Goal: Task Accomplishment & Management: Manage account settings

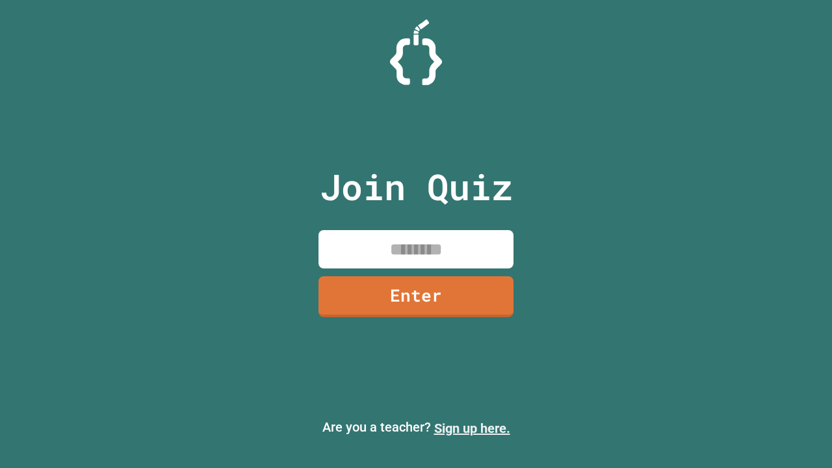
click at [472, 428] on link "Sign up here." at bounding box center [472, 428] width 76 height 16
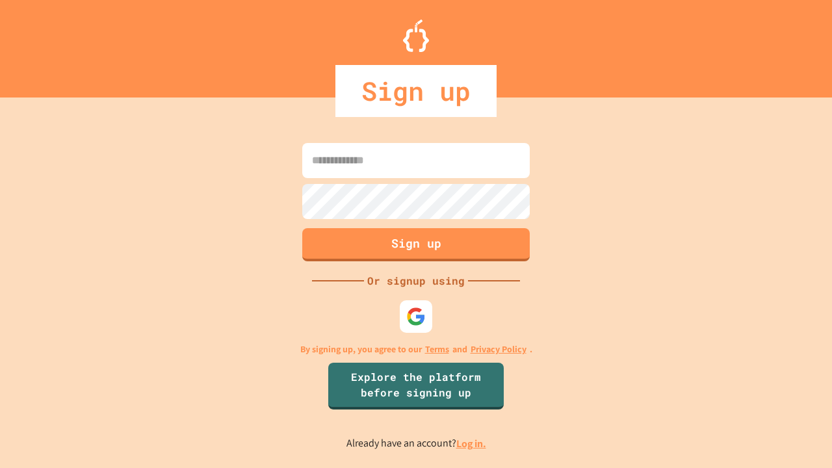
click at [472, 443] on link "Log in." at bounding box center [471, 444] width 30 height 14
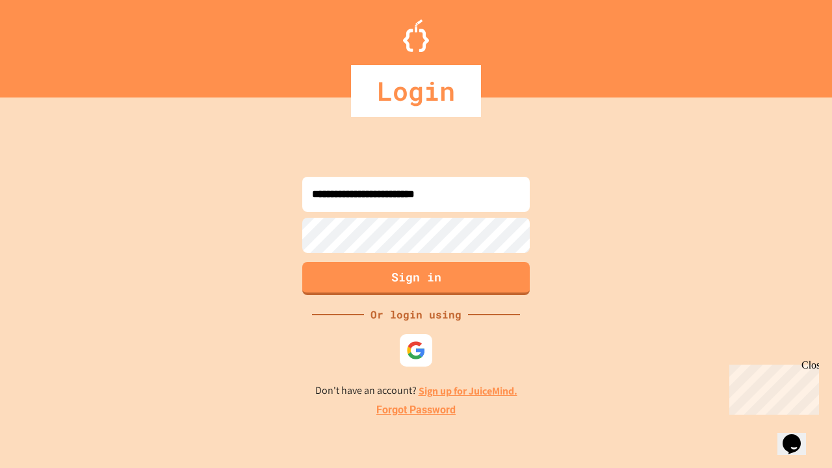
type input "**********"
